Goal: Information Seeking & Learning: Learn about a topic

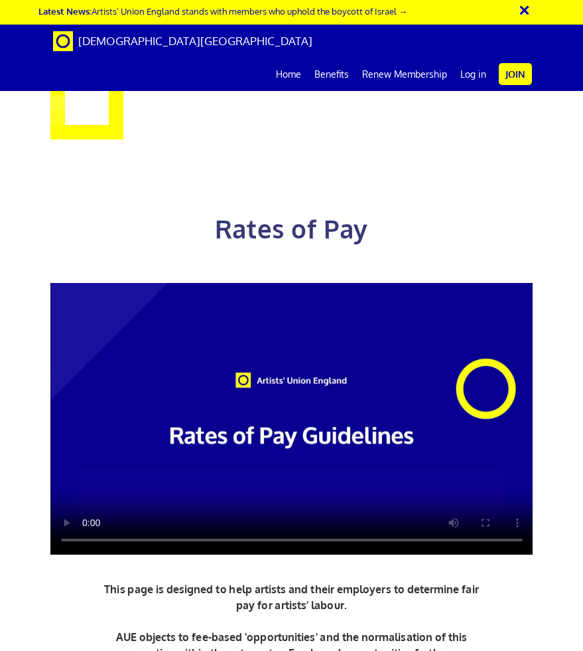
scroll to position [371, 0]
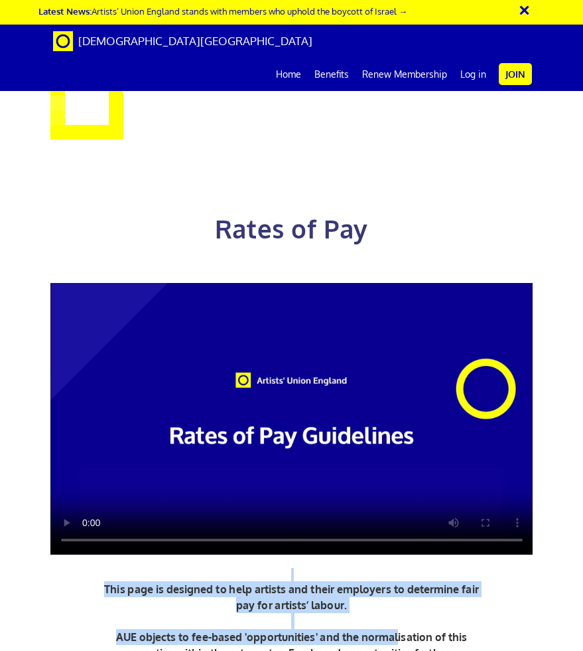
drag, startPoint x: 252, startPoint y: 245, endPoint x: 400, endPoint y: 268, distance: 149.1
click at [400, 268] on div "Rates of Pay This page is designed to help artists and their employers to deter…" at bounding box center [291, 463] width 503 height 649
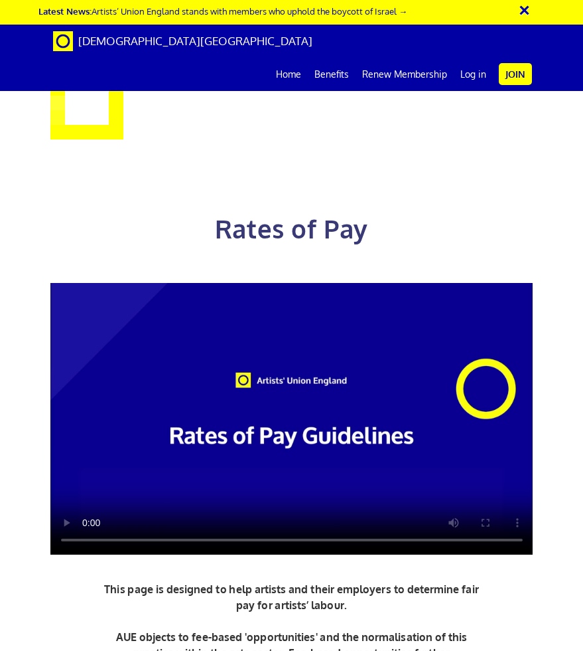
click at [400, 581] on p "This page is designed to help artists and their employers to determine fair pay…" at bounding box center [291, 629] width 385 height 96
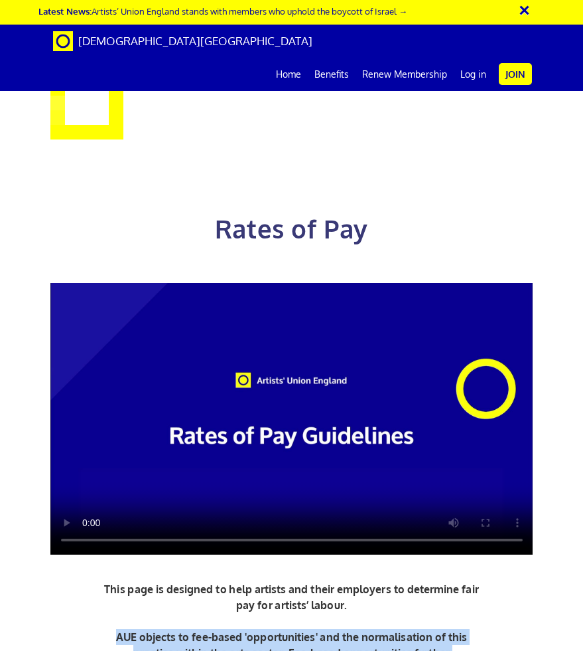
click at [400, 581] on p "This page is designed to help artists and their employers to determine fair pay…" at bounding box center [291, 629] width 385 height 96
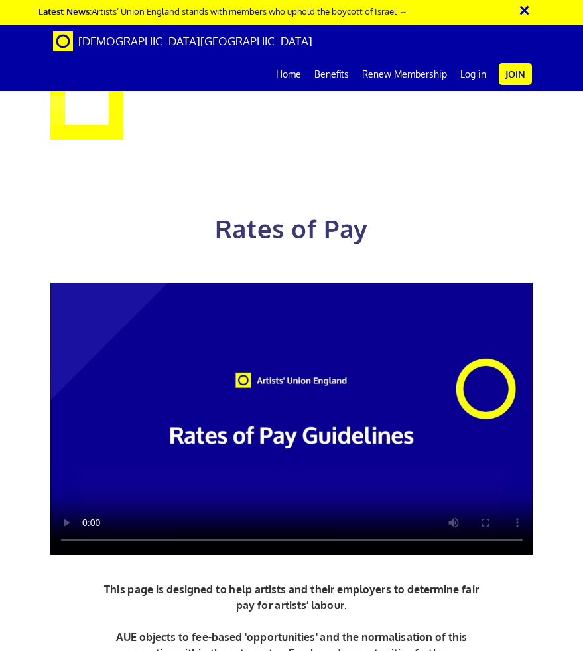
click at [192, 581] on p "This page is designed to help artists and their employers to determine fair pay…" at bounding box center [291, 629] width 385 height 96
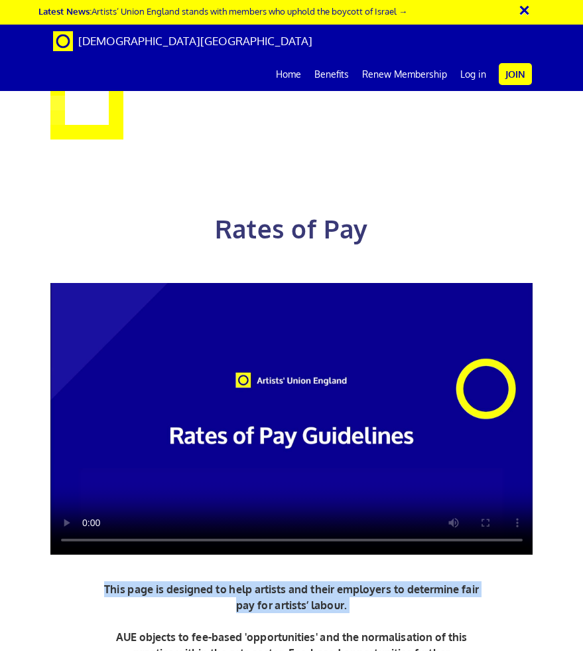
click at [192, 581] on p "This page is designed to help artists and their employers to determine fair pay…" at bounding box center [291, 629] width 385 height 96
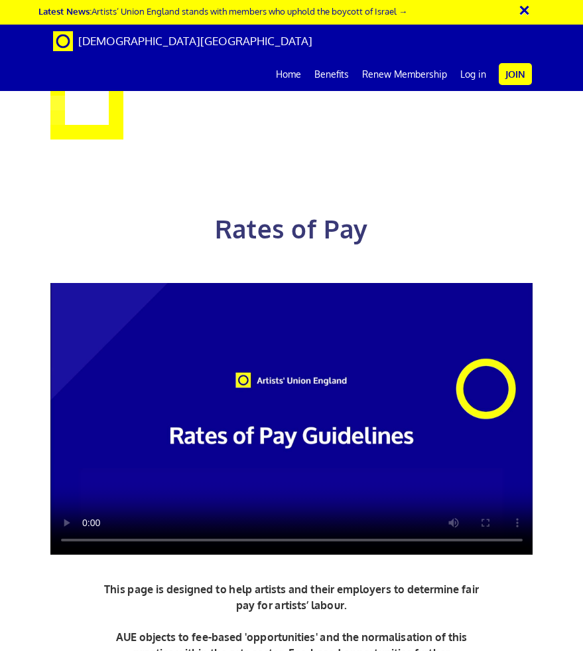
click at [225, 581] on p "This page is designed to help artists and their employers to determine fair pay…" at bounding box center [291, 629] width 385 height 96
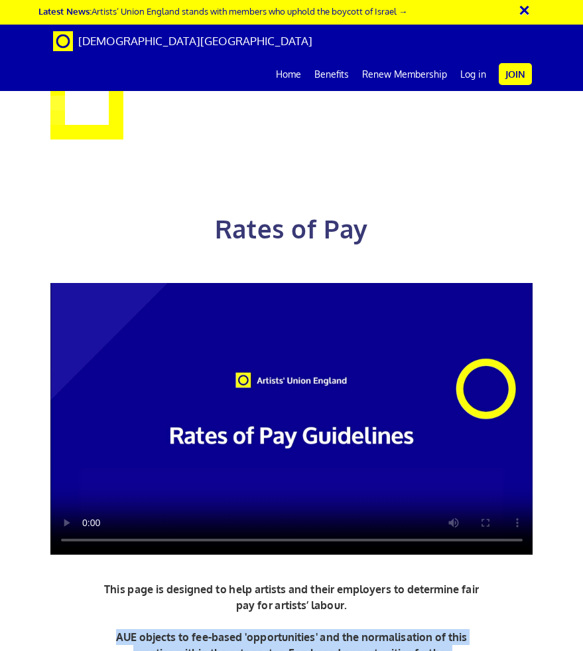
click at [225, 581] on p "This page is designed to help artists and their employers to determine fair pay…" at bounding box center [291, 629] width 385 height 96
click at [224, 581] on p "This page is designed to help artists and their employers to determine fair pay…" at bounding box center [291, 629] width 385 height 96
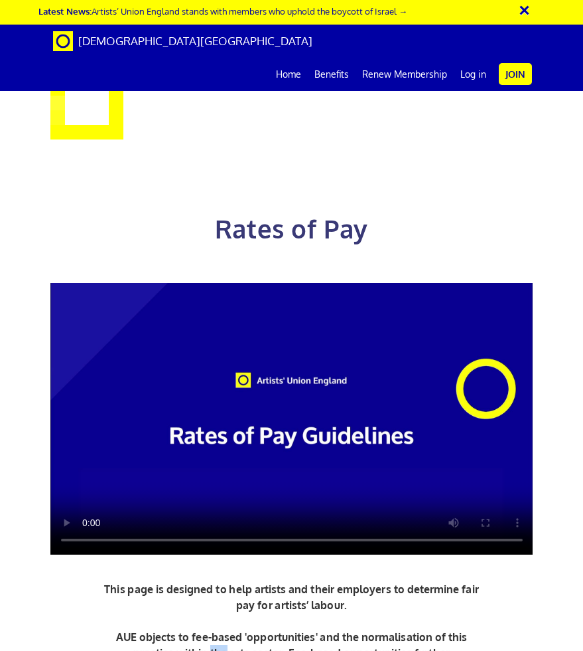
click at [224, 581] on p "This page is designed to help artists and their employers to determine fair pay…" at bounding box center [291, 629] width 385 height 96
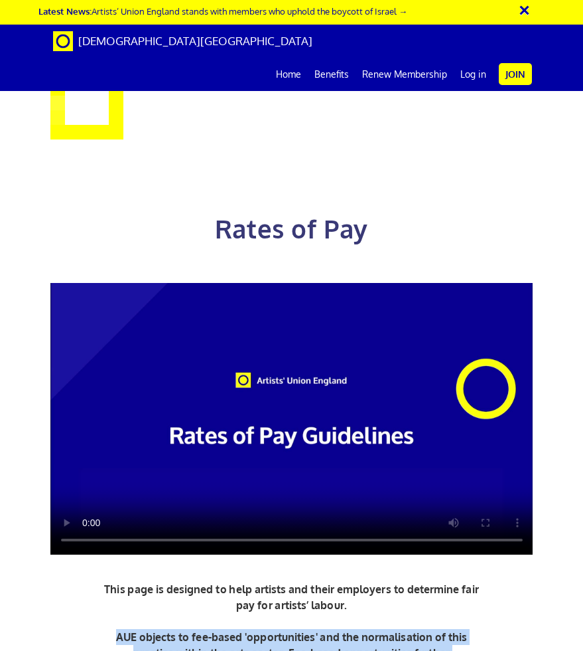
click at [224, 581] on p "This page is designed to help artists and their employers to determine fair pay…" at bounding box center [291, 629] width 385 height 96
click at [222, 581] on p "This page is designed to help artists and their employers to determine fair pay…" at bounding box center [291, 629] width 385 height 96
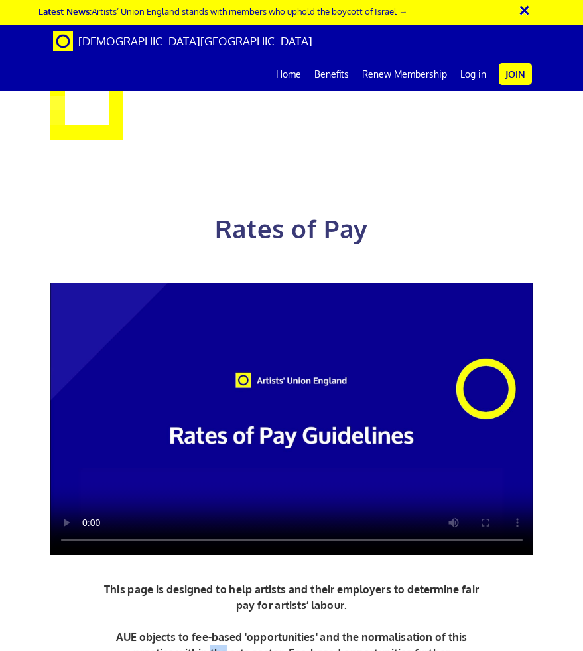
click at [222, 581] on p "This page is designed to help artists and their employers to determine fair pay…" at bounding box center [291, 629] width 385 height 96
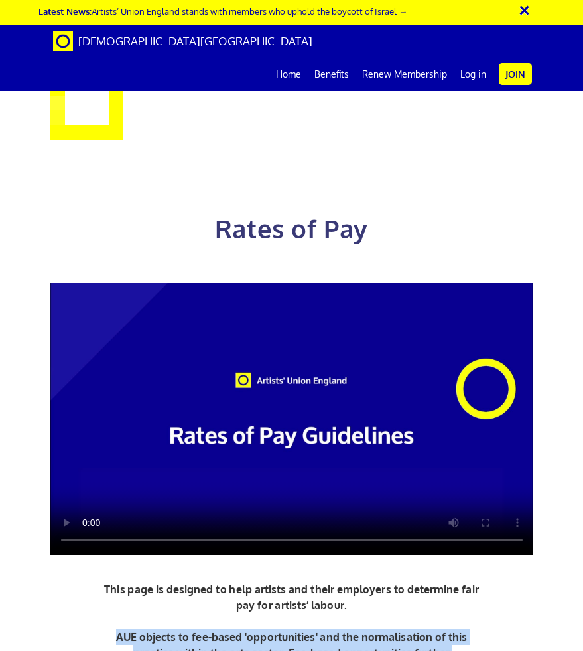
click at [222, 581] on p "This page is designed to help artists and their employers to determine fair pay…" at bounding box center [291, 629] width 385 height 96
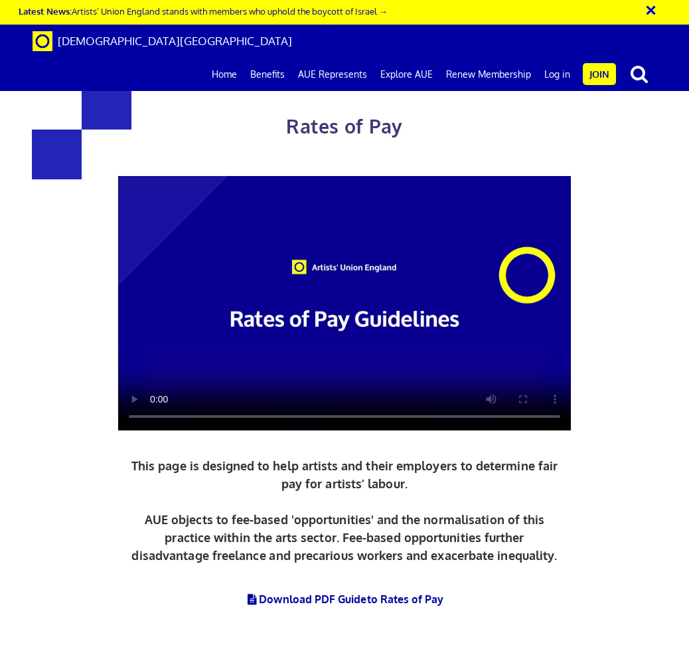
scroll to position [672, 0]
drag, startPoint x: 139, startPoint y: 449, endPoint x: 272, endPoint y: 506, distance: 144.5
drag, startPoint x: 272, startPoint y: 506, endPoint x: 262, endPoint y: 392, distance: 115.3
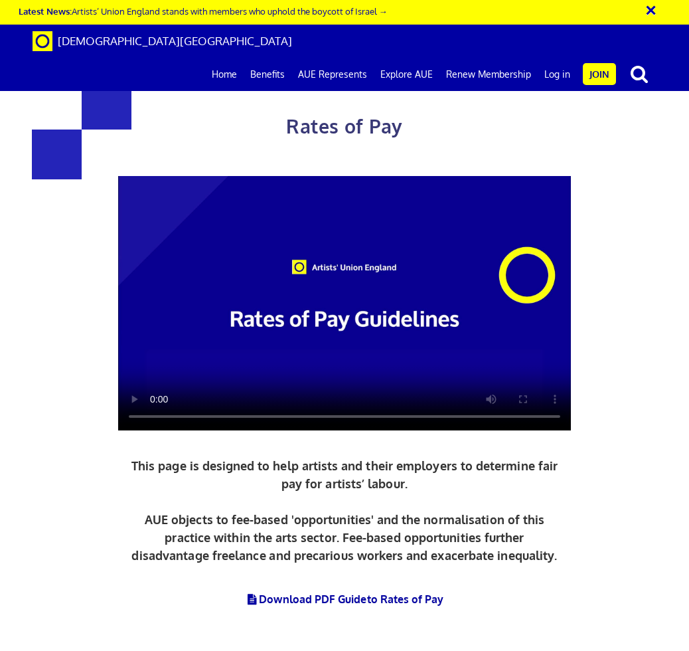
drag, startPoint x: 264, startPoint y: 366, endPoint x: 283, endPoint y: 520, distance: 155.1
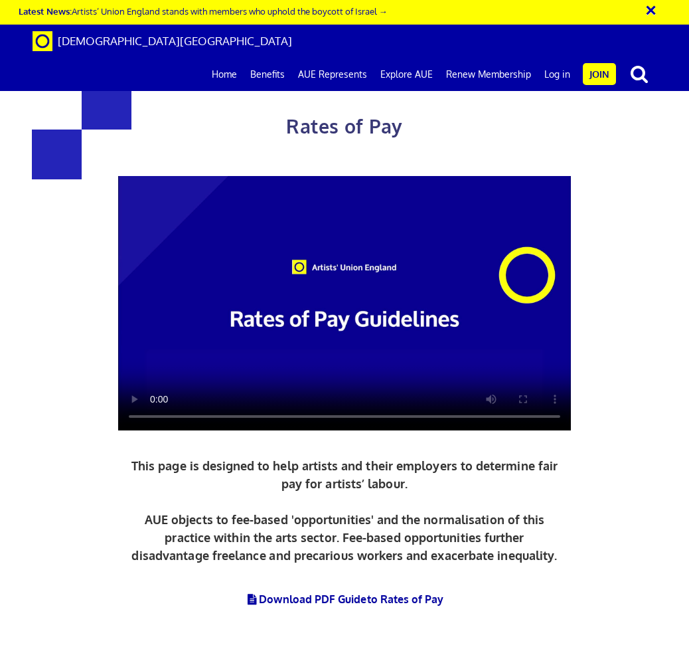
drag, startPoint x: 409, startPoint y: 232, endPoint x: 477, endPoint y: 431, distance: 209.7
drag, startPoint x: 477, startPoint y: 430, endPoint x: 175, endPoint y: 193, distance: 384.4
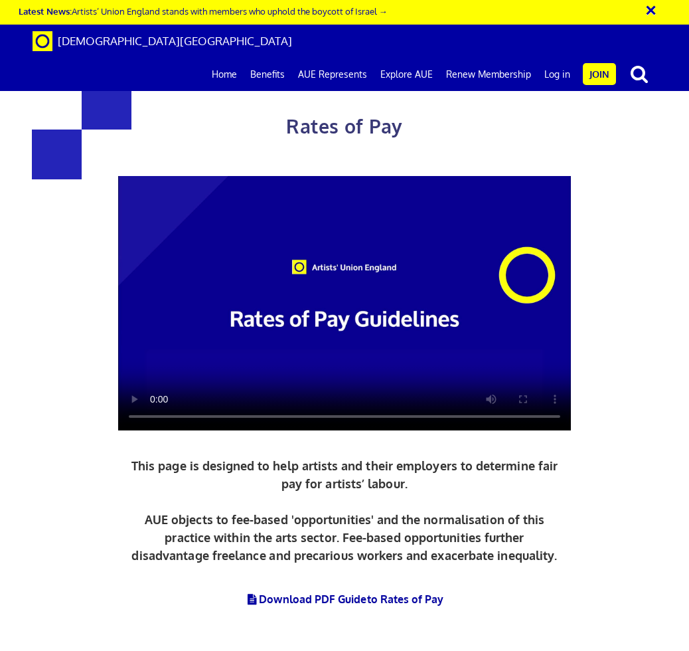
scroll to position [1551, 0]
drag, startPoint x: 275, startPoint y: 172, endPoint x: 258, endPoint y: 295, distance: 123.9
drag, startPoint x: 254, startPoint y: 164, endPoint x: 258, endPoint y: 202, distance: 38.8
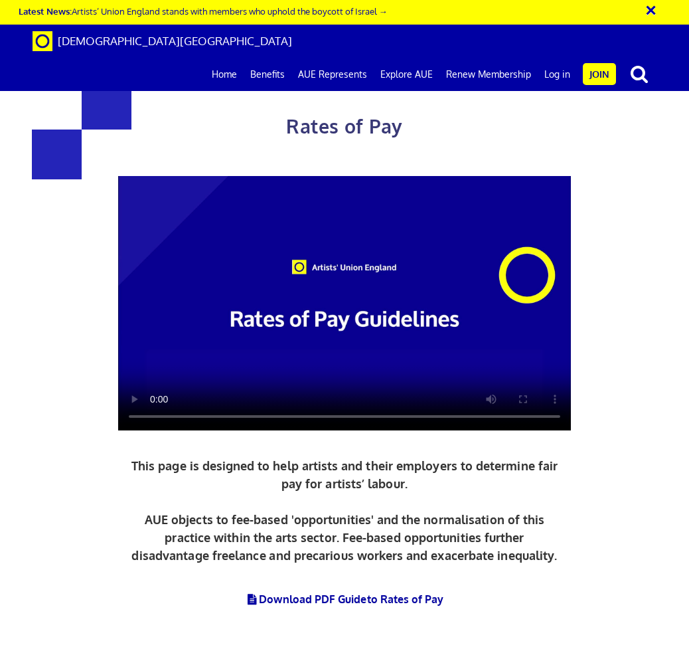
drag, startPoint x: 286, startPoint y: 90, endPoint x: 295, endPoint y: 134, distance: 44.8
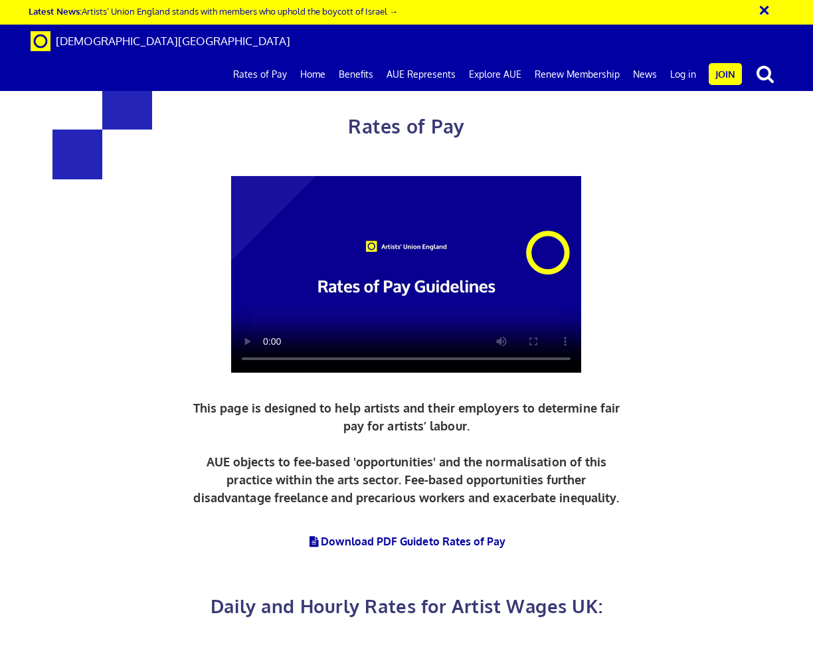
scroll to position [0, 1]
